Goal: Navigation & Orientation: Find specific page/section

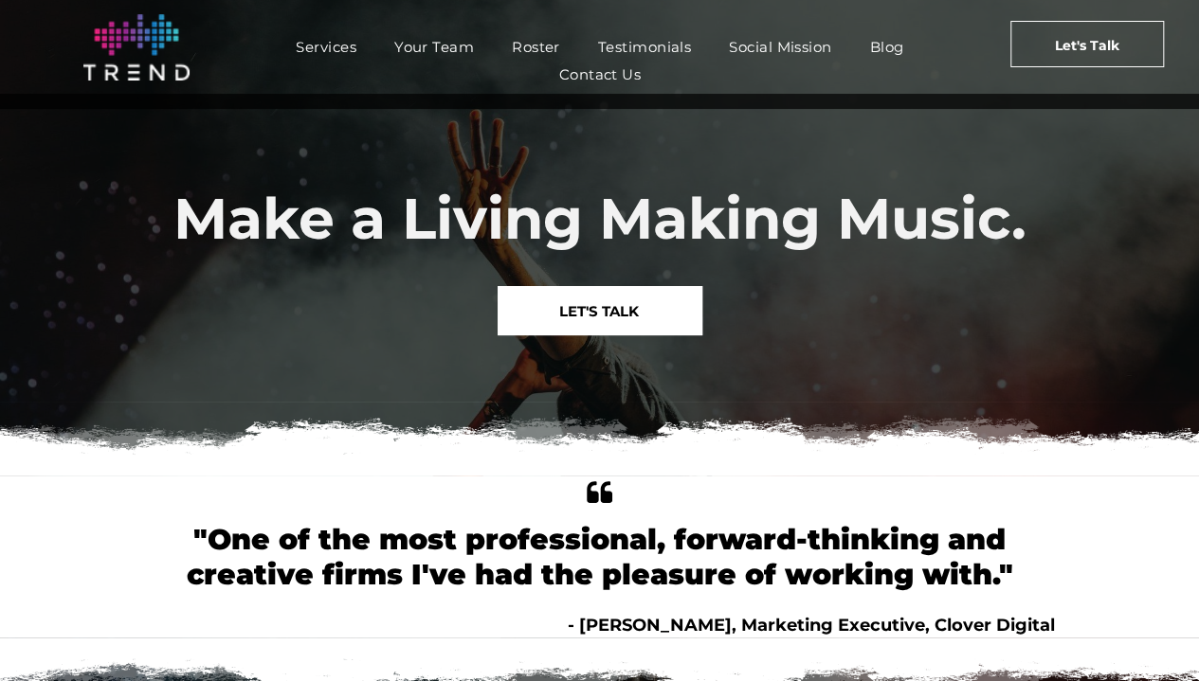
click at [532, 49] on span "Roster" at bounding box center [536, 46] width 48 height 27
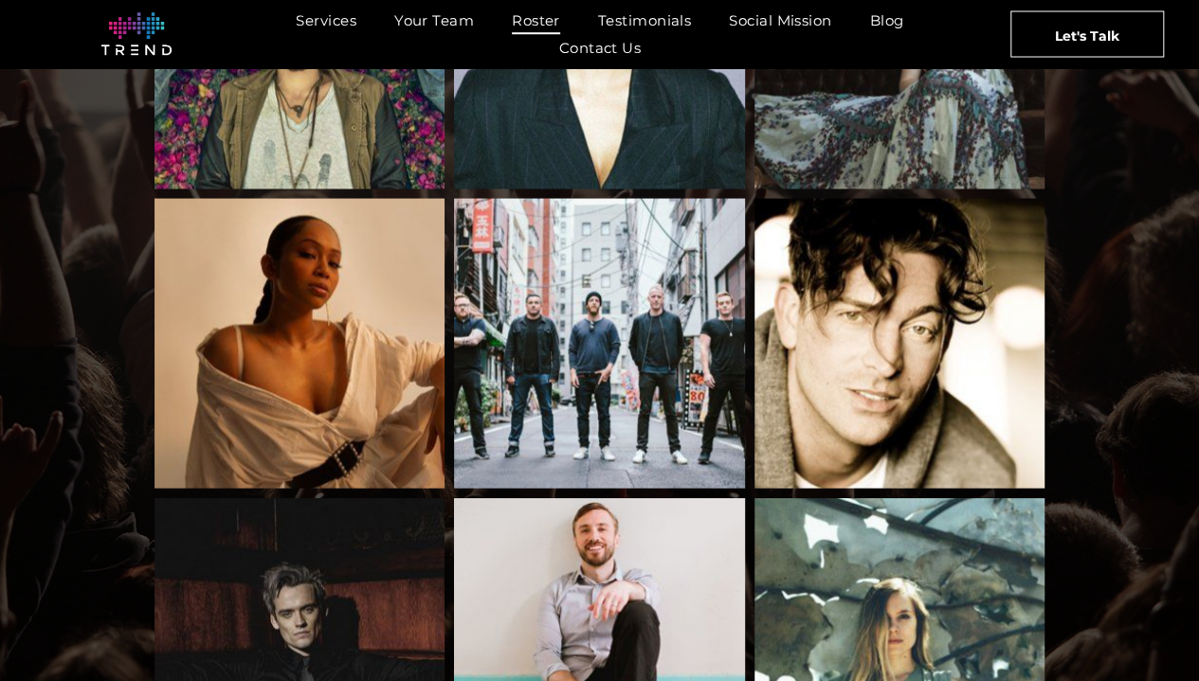
scroll to position [1778, 0]
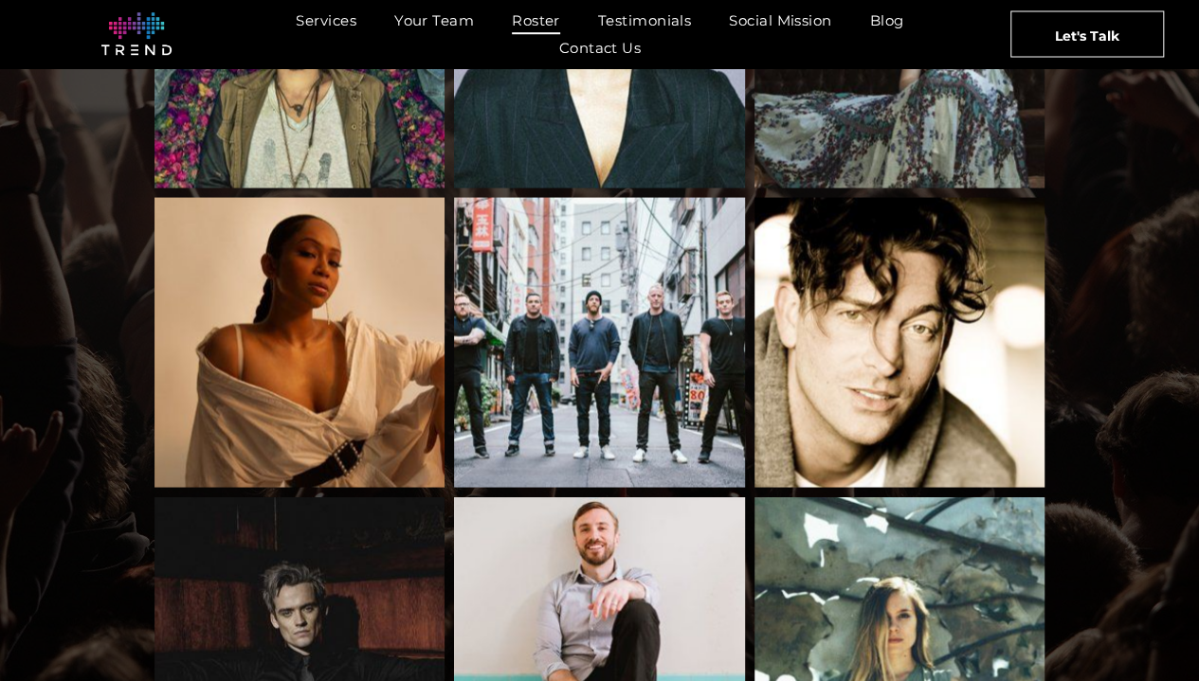
drag, startPoint x: 599, startPoint y: 547, endPoint x: 506, endPoint y: 511, distance: 99.6
drag, startPoint x: 506, startPoint y: 511, endPoint x: 1117, endPoint y: 414, distance: 618.0
